Goal: Task Accomplishment & Management: Use online tool/utility

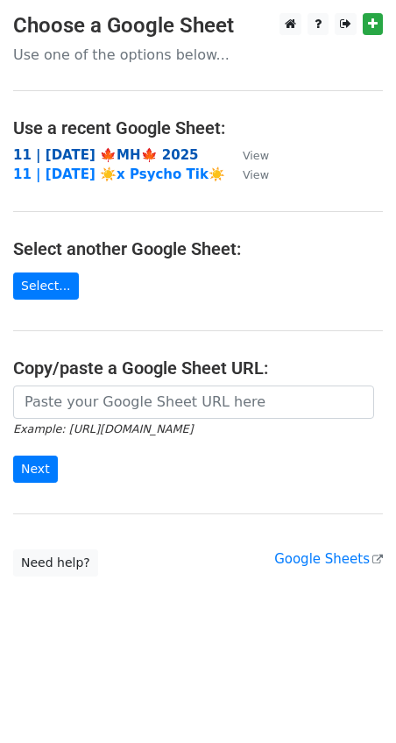
click at [103, 148] on strong "11 | [DATE] 🍁MH🍁 2025" at bounding box center [106, 155] width 186 height 16
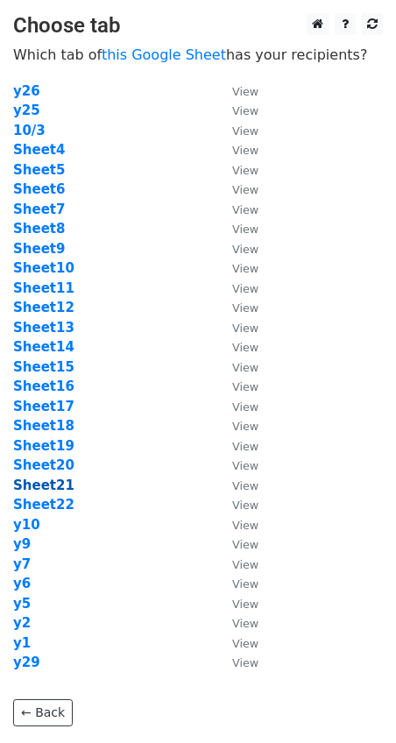
click at [55, 485] on strong "Sheet21" at bounding box center [43, 486] width 61 height 16
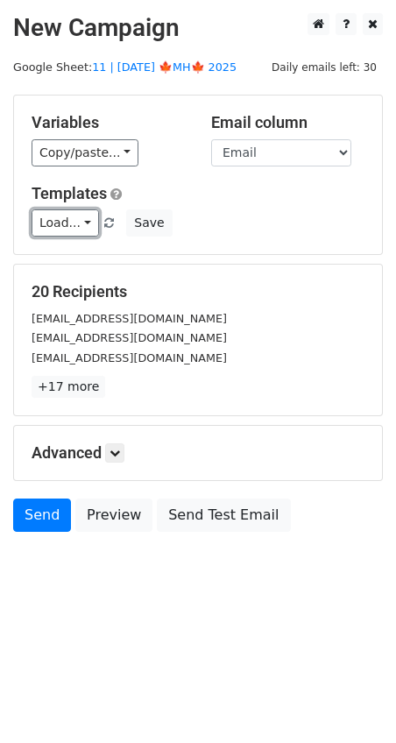
click at [75, 228] on link "Load..." at bounding box center [65, 222] width 67 height 27
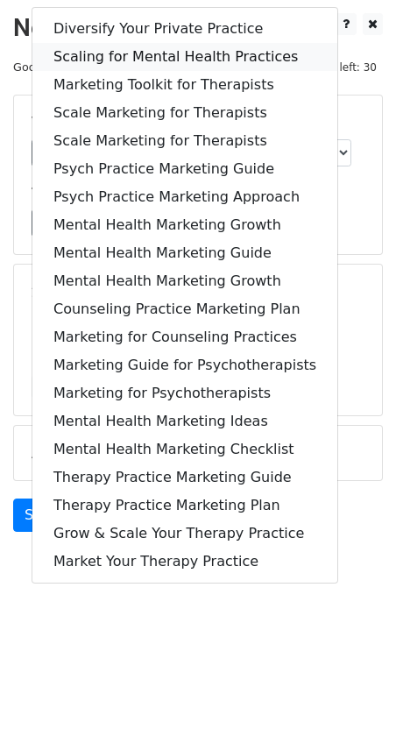
click at [134, 57] on link "Scaling for Mental Health Practices" at bounding box center [184, 57] width 305 height 28
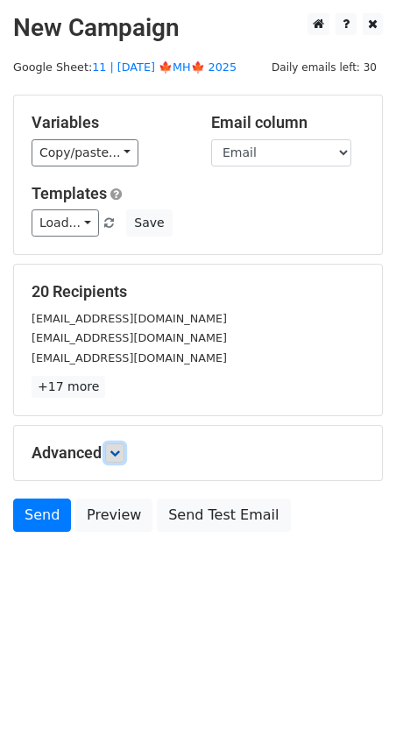
click at [120, 452] on icon at bounding box center [115, 453] width 11 height 11
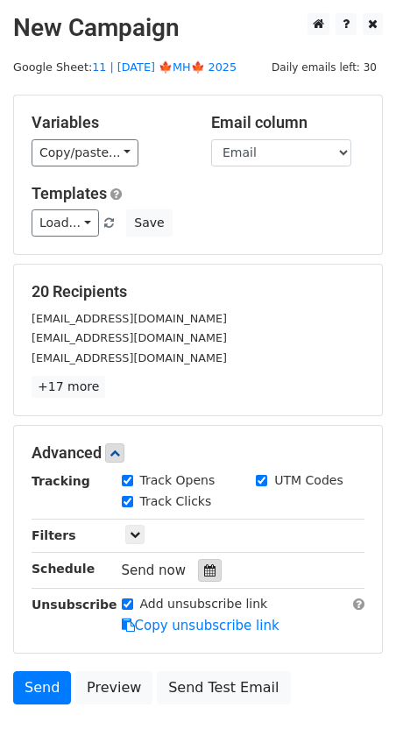
click at [204, 566] on icon at bounding box center [209, 570] width 11 height 12
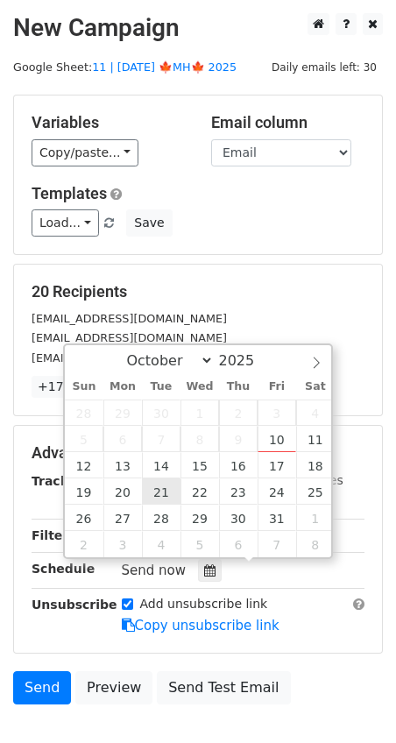
type input "2025-10-21 12:00"
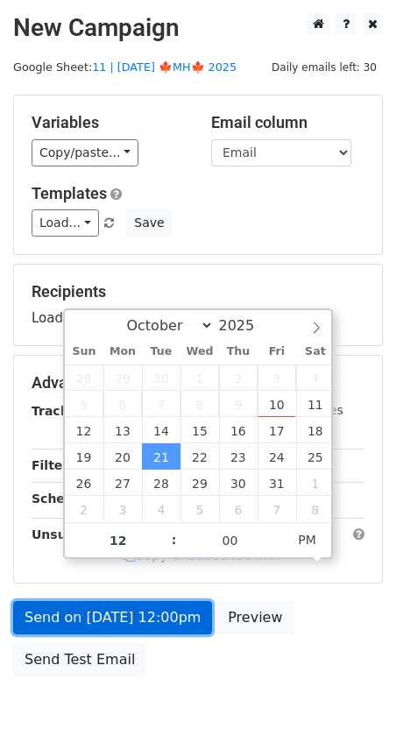
click at [126, 610] on link "Send on Oct 21 at 12:00pm" at bounding box center [112, 617] width 199 height 33
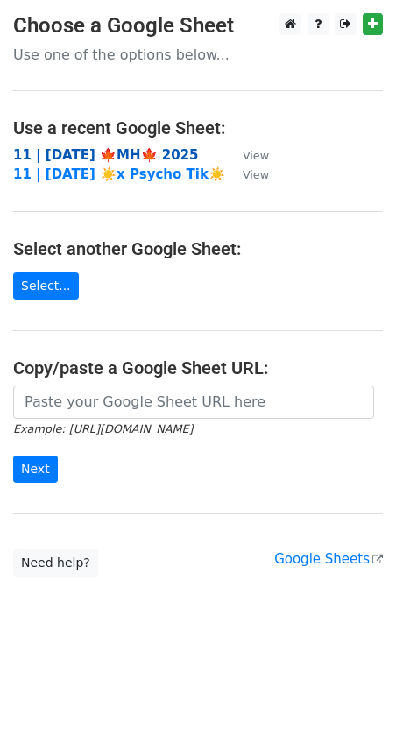
click at [131, 156] on strong "11 | [DATE] 🍁MH🍁 2025" at bounding box center [106, 155] width 186 height 16
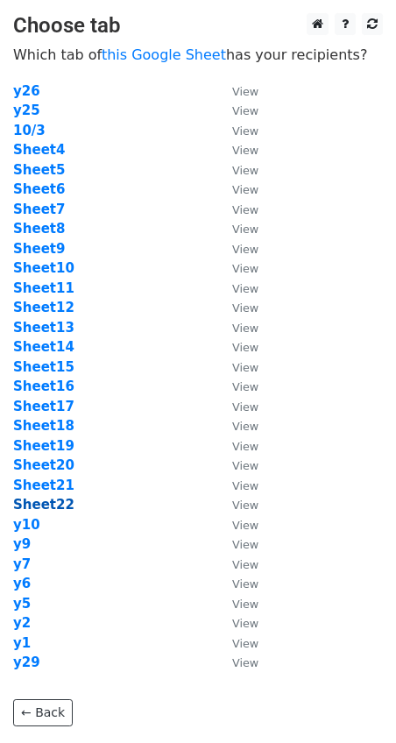
click at [47, 502] on strong "Sheet22" at bounding box center [43, 505] width 61 height 16
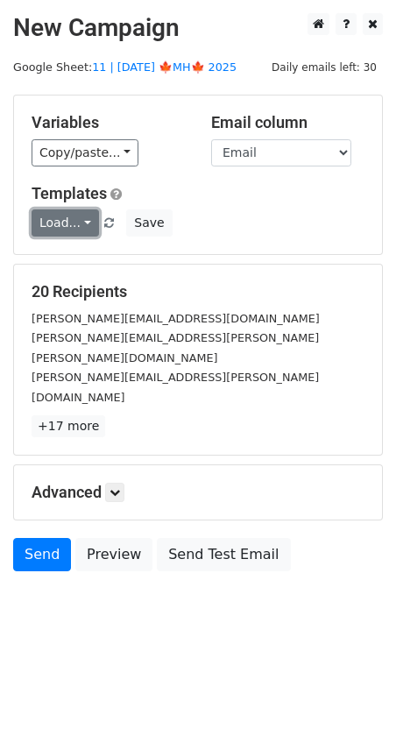
click at [79, 216] on link "Load..." at bounding box center [65, 222] width 67 height 27
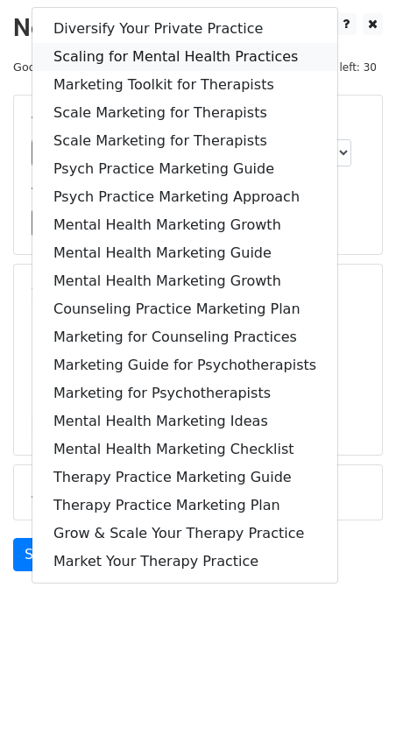
click at [145, 44] on link "Scaling for Mental Health Practices" at bounding box center [184, 57] width 305 height 28
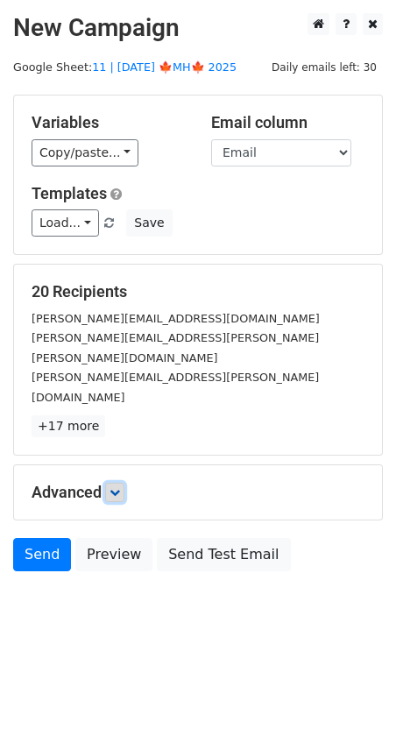
click at [120, 487] on icon at bounding box center [115, 492] width 11 height 11
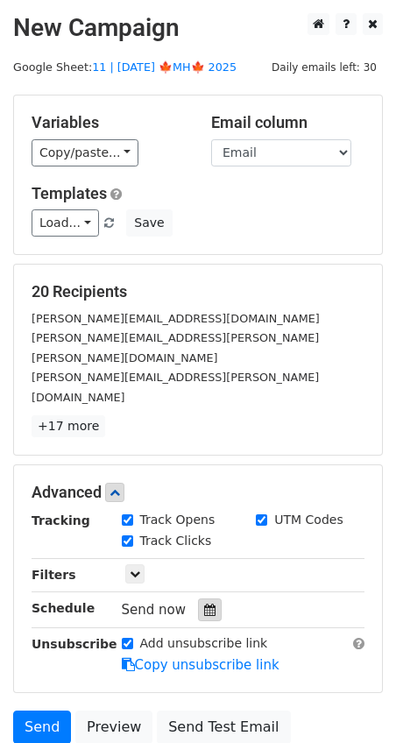
click at [204, 604] on icon at bounding box center [209, 610] width 11 height 12
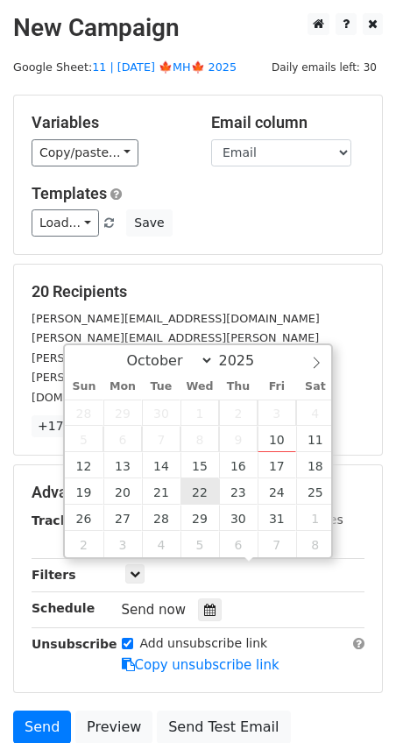
type input "[DATE] 12:00"
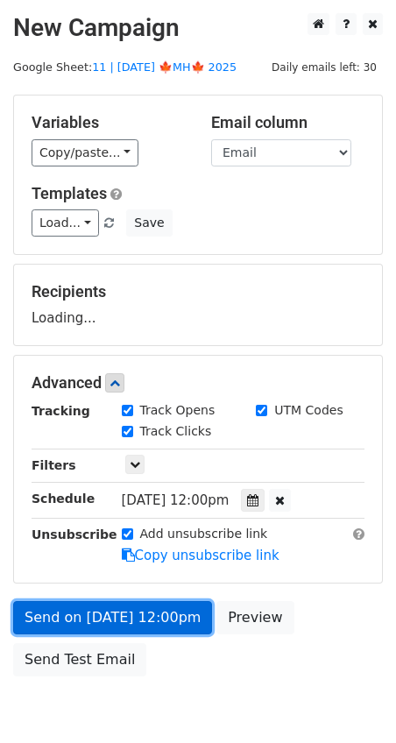
click at [158, 622] on link "Send on [DATE] 12:00pm" at bounding box center [112, 617] width 199 height 33
